Goal: Task Accomplishment & Management: Manage account settings

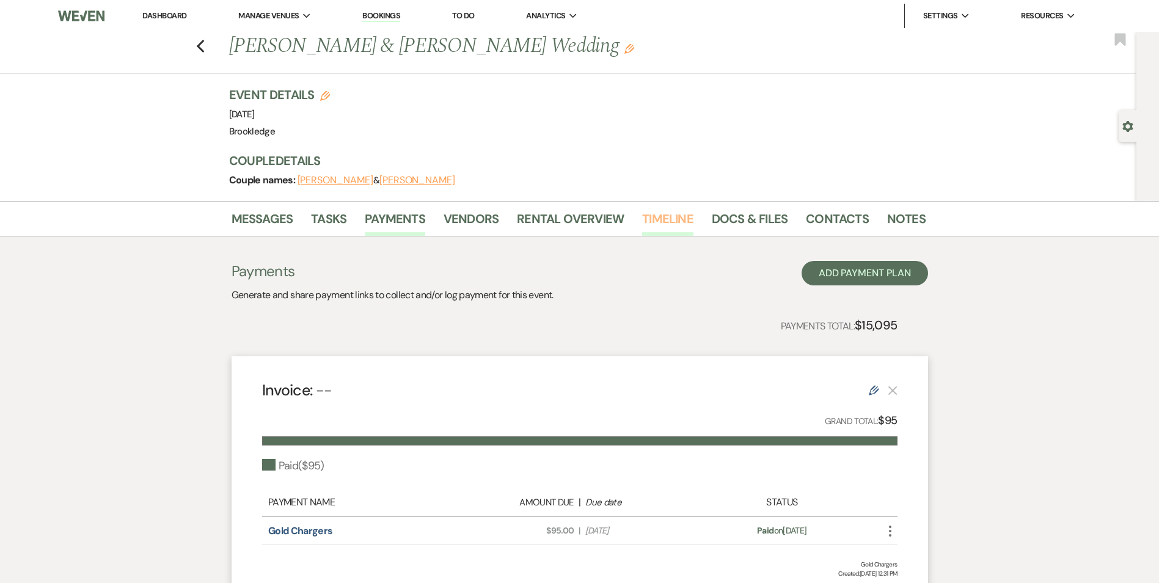
click at [671, 220] on link "Timeline" at bounding box center [667, 222] width 51 height 27
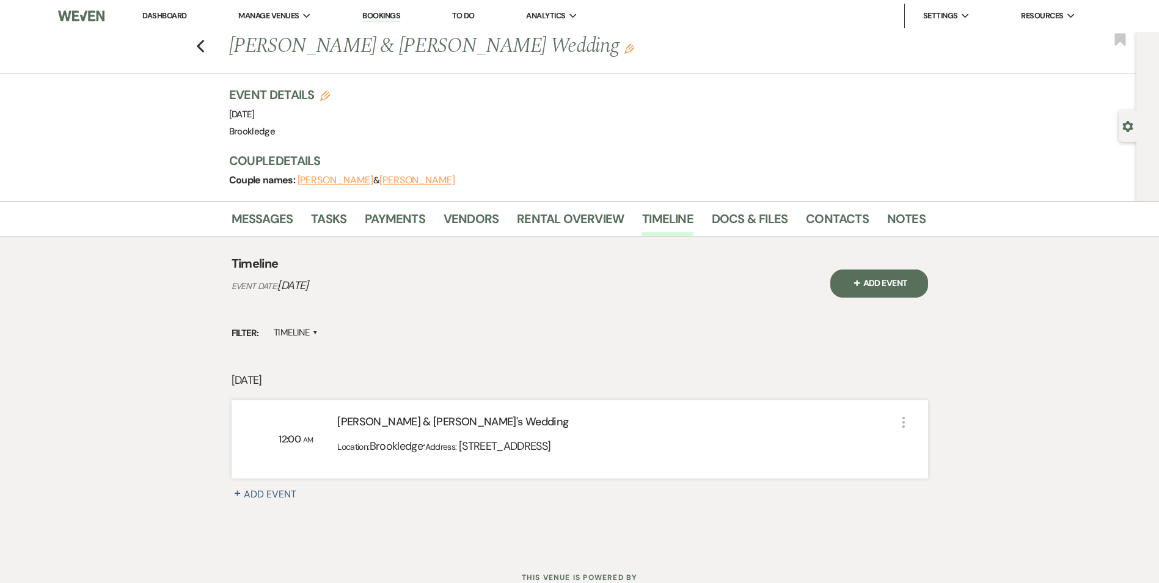
click at [163, 10] on link "Dashboard" at bounding box center [164, 15] width 44 height 10
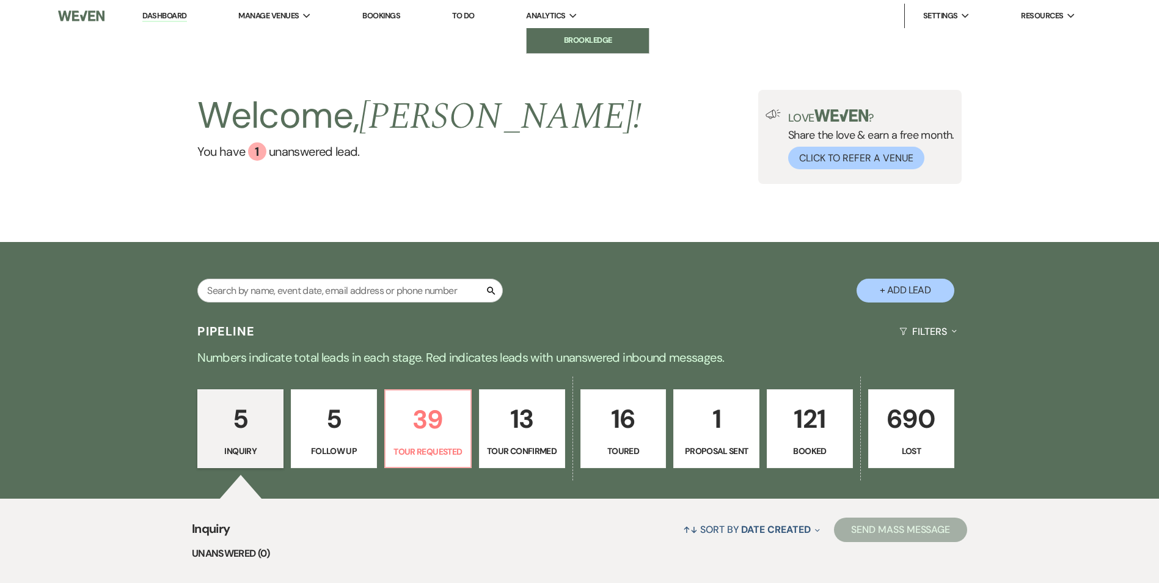
click at [573, 44] on li "Brookledge" at bounding box center [588, 40] width 110 height 12
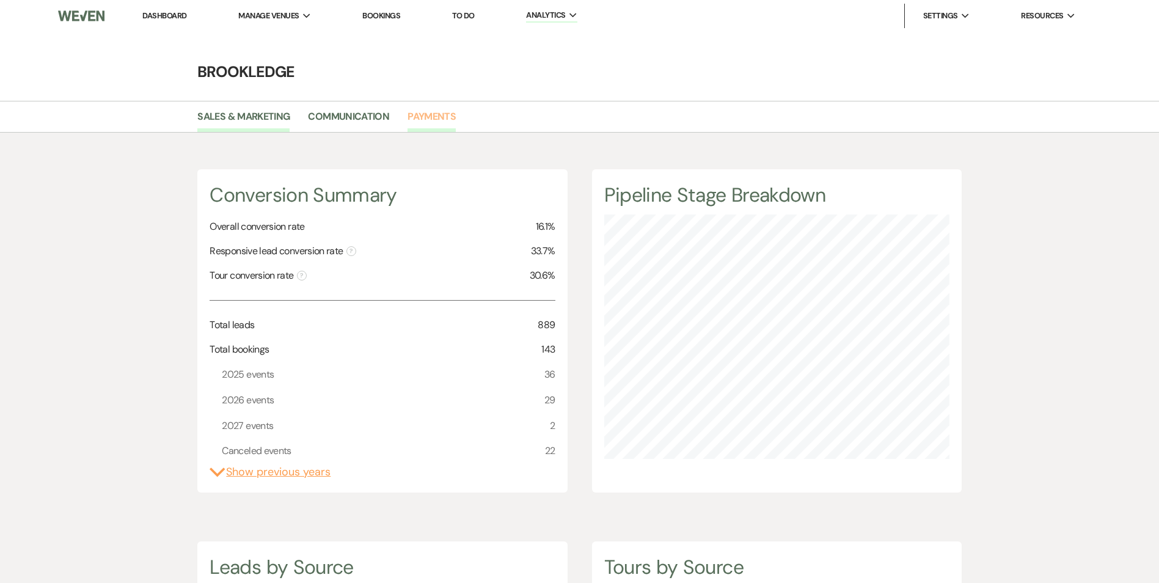
click at [436, 110] on link "Payments" at bounding box center [432, 120] width 48 height 23
select select "2025"
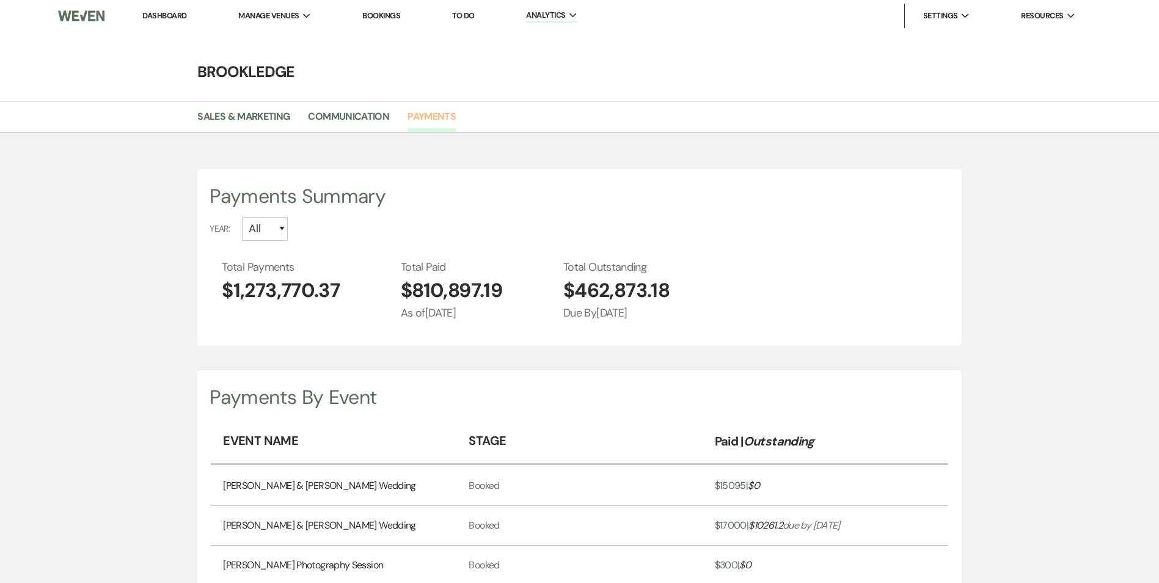
scroll to position [583, 1159]
click at [282, 226] on select "All 2027 2026 2025 2024 2023 2022" at bounding box center [265, 229] width 46 height 24
click at [320, 222] on div "Year: All 2027 2026 2025 2024 2023 2022" at bounding box center [579, 229] width 739 height 24
click at [279, 229] on select "All 2027 2026 2025 2024 2023 2022" at bounding box center [265, 229] width 46 height 24
select select "2025"
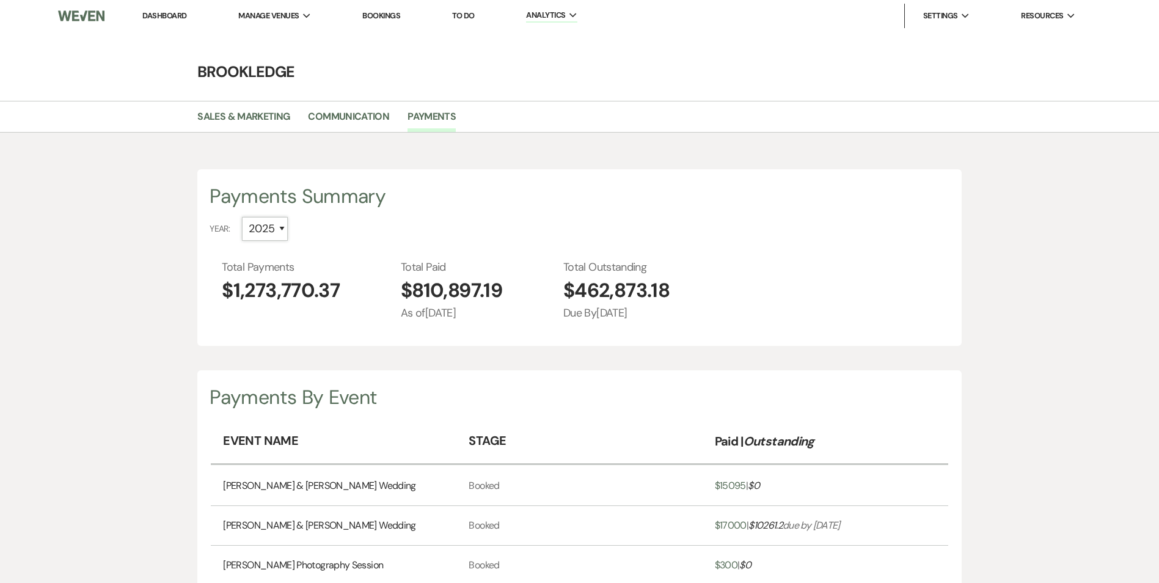
click at [242, 217] on select "All 2027 2026 2025 2024 2023 2022" at bounding box center [265, 229] width 46 height 24
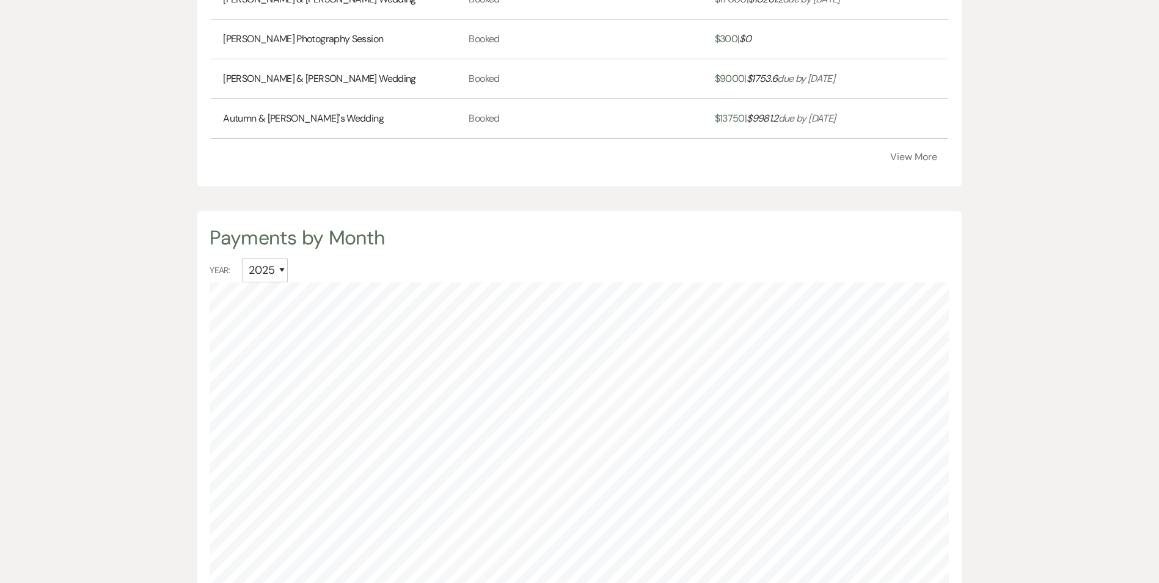
scroll to position [672, 0]
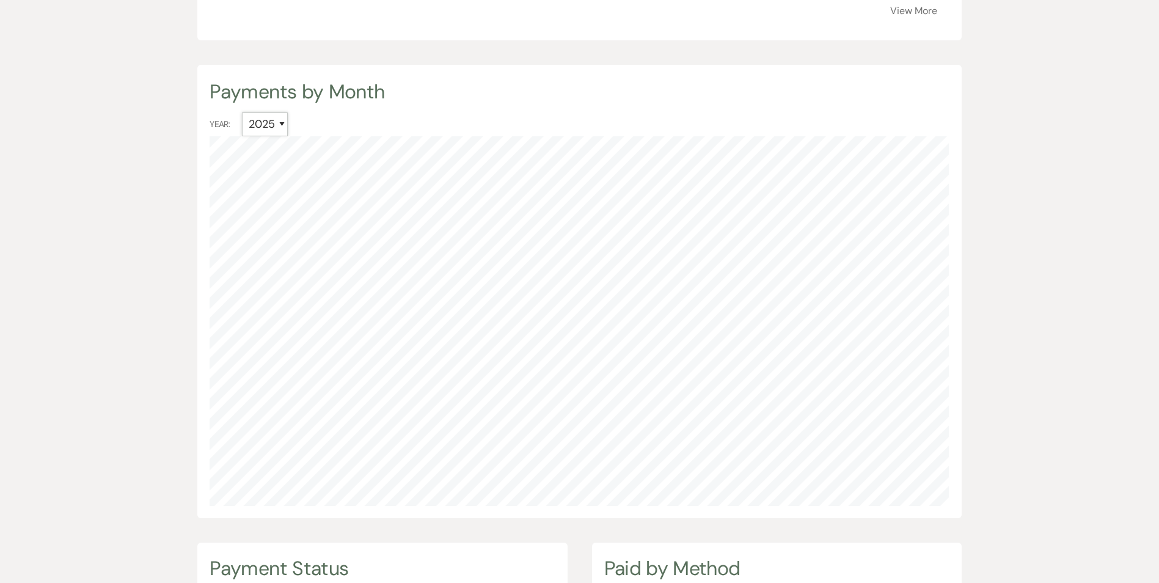
click at [281, 122] on select "All 2027 2026 2025 2024 2023 2022" at bounding box center [265, 124] width 46 height 24
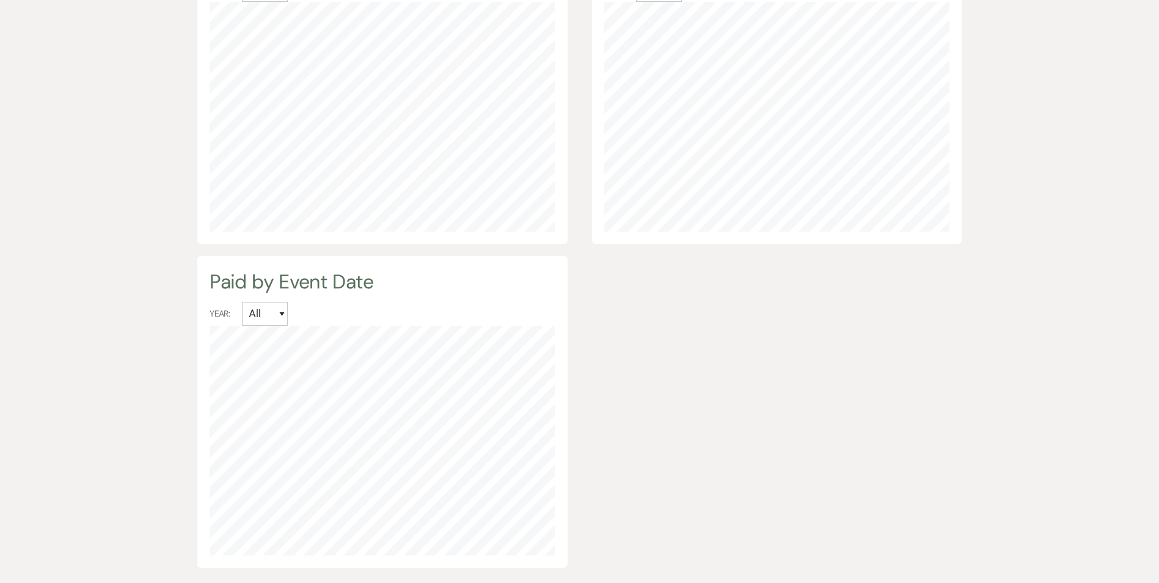
scroll to position [1283, 0]
click at [285, 311] on select "All 2025 2024 2023 2022" at bounding box center [265, 313] width 46 height 24
select select "2025"
click at [242, 301] on select "All 2025 2024 2023 2022" at bounding box center [265, 313] width 46 height 24
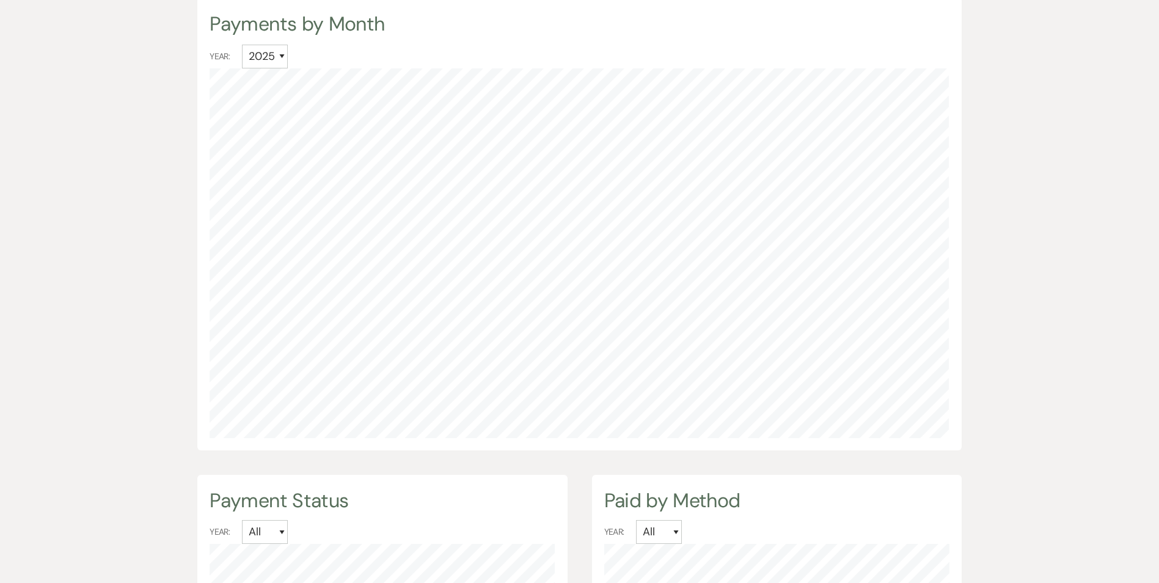
scroll to position [672, 0]
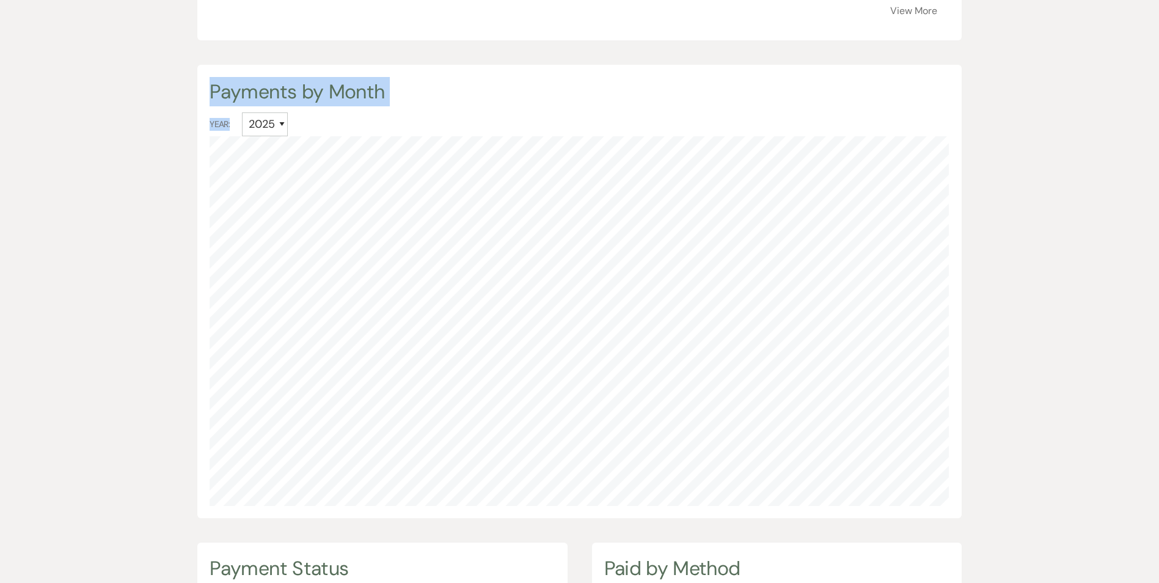
click at [449, 229] on div "Payments Summary Year: All 2027 2026 2025 2024 2023 2022 Total Payments $449,86…" at bounding box center [580, 353] width 880 height 1712
